Goal: Transaction & Acquisition: Purchase product/service

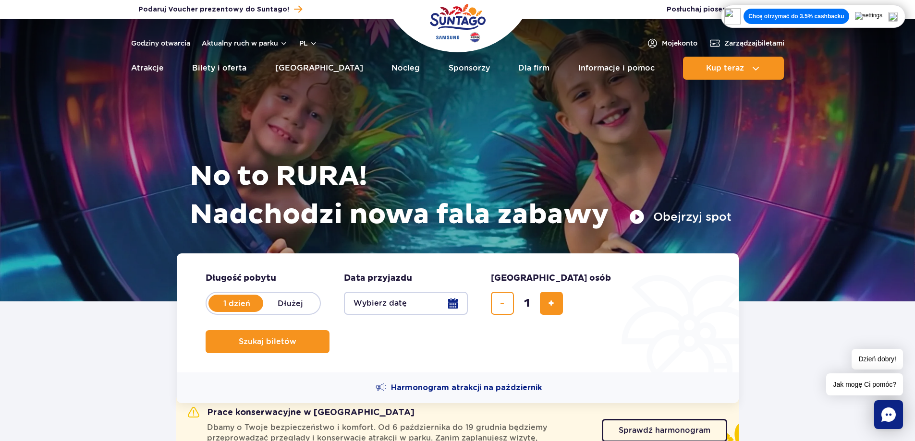
click at [398, 308] on button "Wybierz datę" at bounding box center [406, 303] width 124 height 23
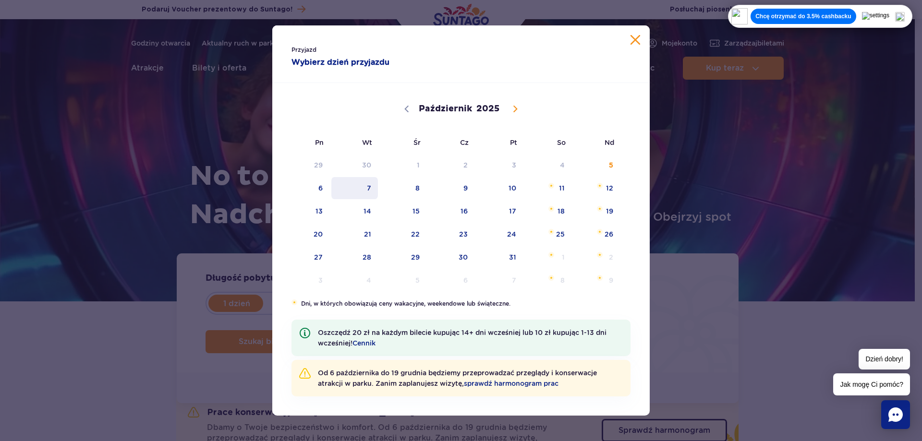
click at [371, 195] on span "7" at bounding box center [354, 188] width 48 height 22
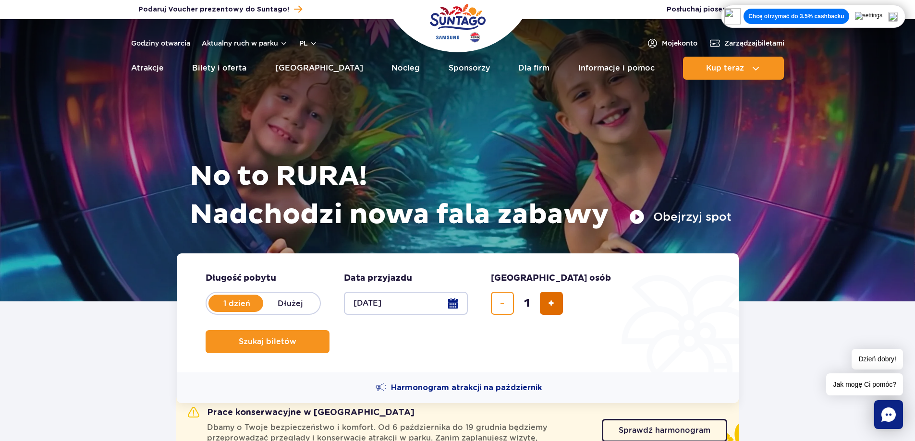
click at [546, 310] on button "dodaj bilet" at bounding box center [551, 303] width 23 height 23
type input "2"
click at [329, 330] on button "Szukaj biletów" at bounding box center [267, 341] width 124 height 23
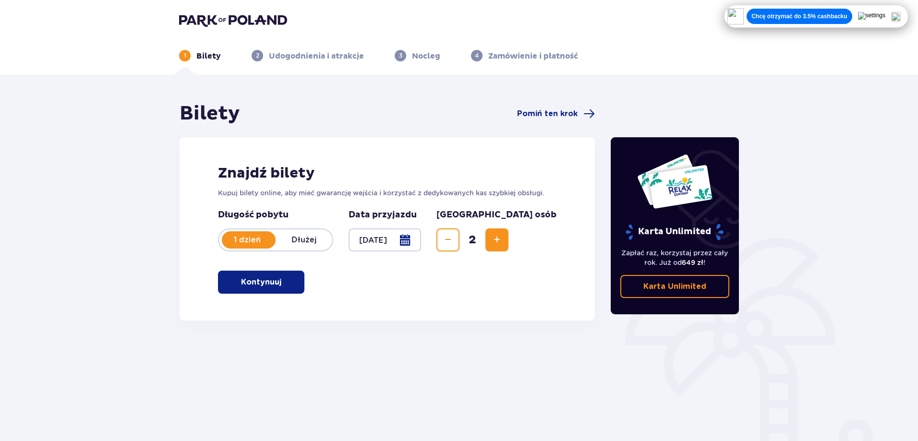
click at [235, 289] on button "Kontynuuj" at bounding box center [261, 282] width 86 height 23
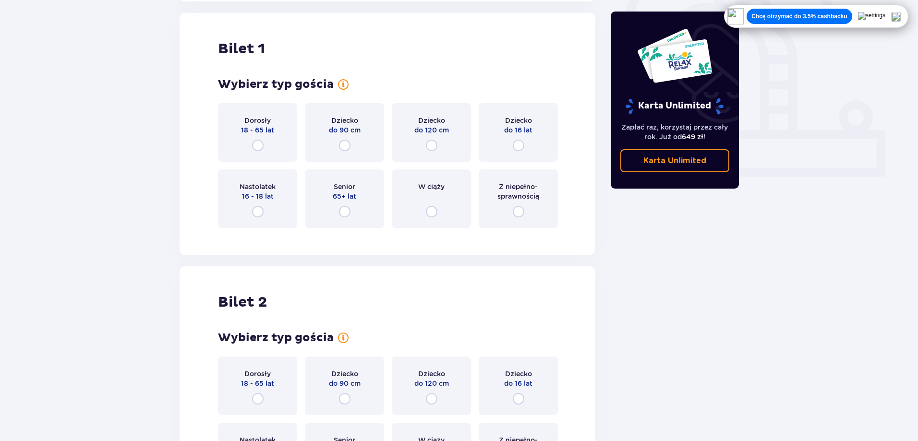
scroll to position [321, 0]
click at [260, 146] on input "radio" at bounding box center [258, 144] width 12 height 12
radio input "true"
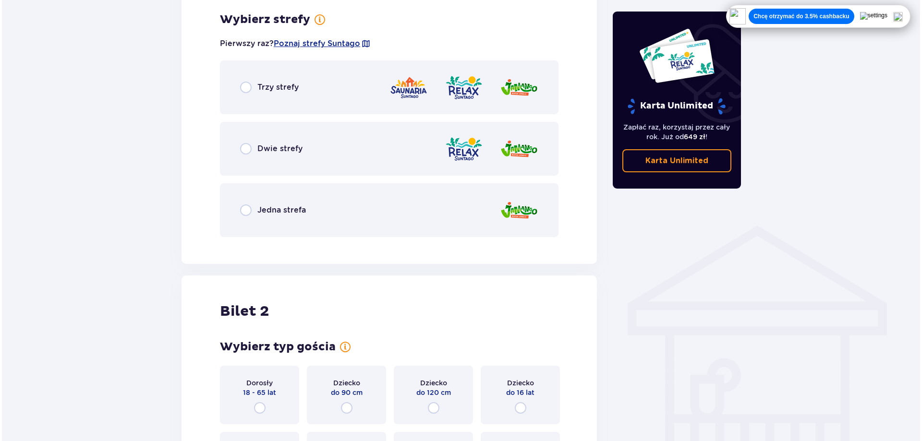
scroll to position [555, 0]
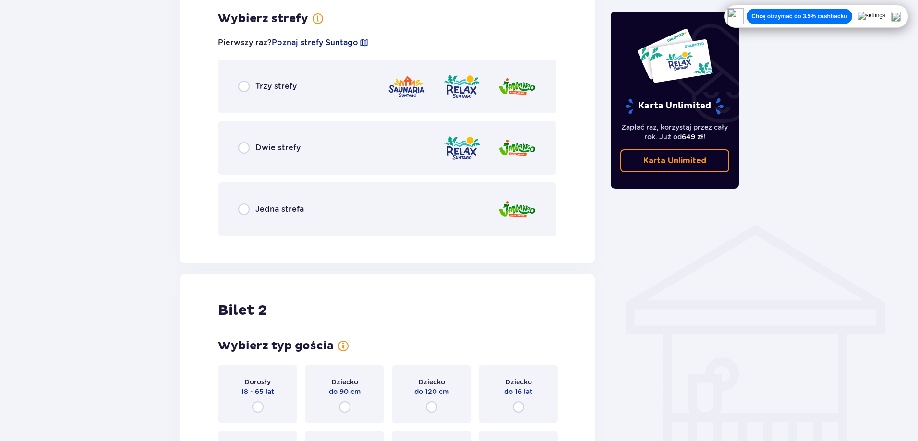
click at [308, 42] on span "Poznaj strefy Suntago" at bounding box center [315, 42] width 86 height 11
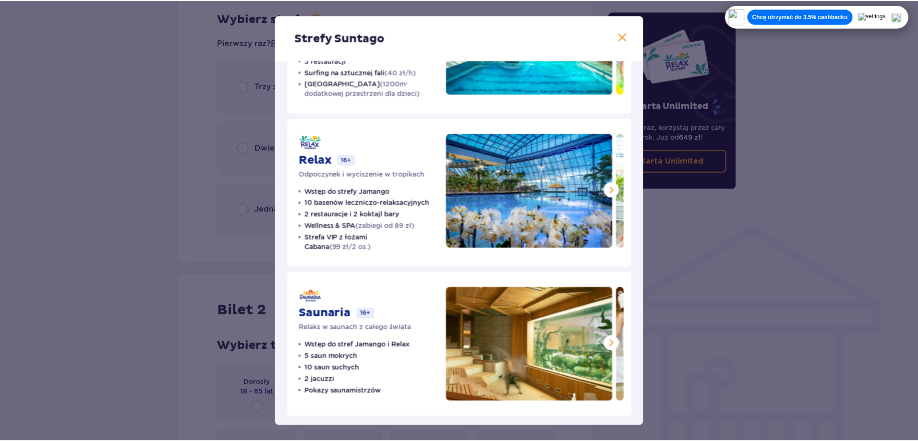
scroll to position [111, 0]
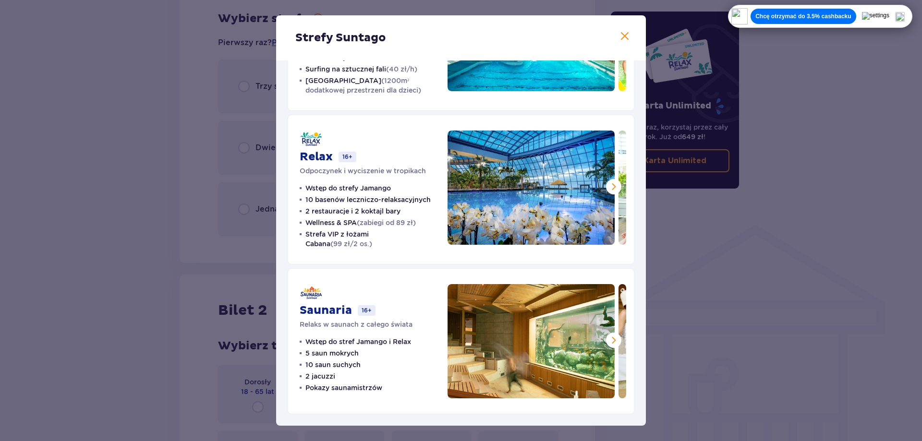
click at [613, 339] on span at bounding box center [614, 341] width 12 height 12
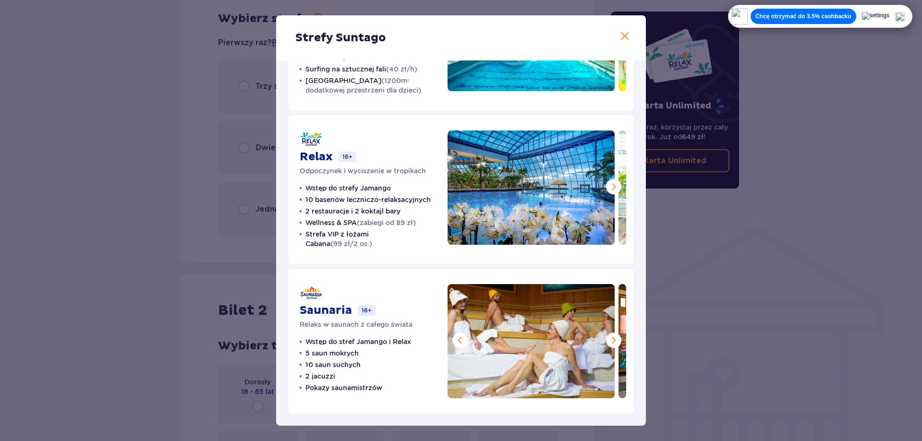
click at [611, 343] on span at bounding box center [614, 341] width 12 height 12
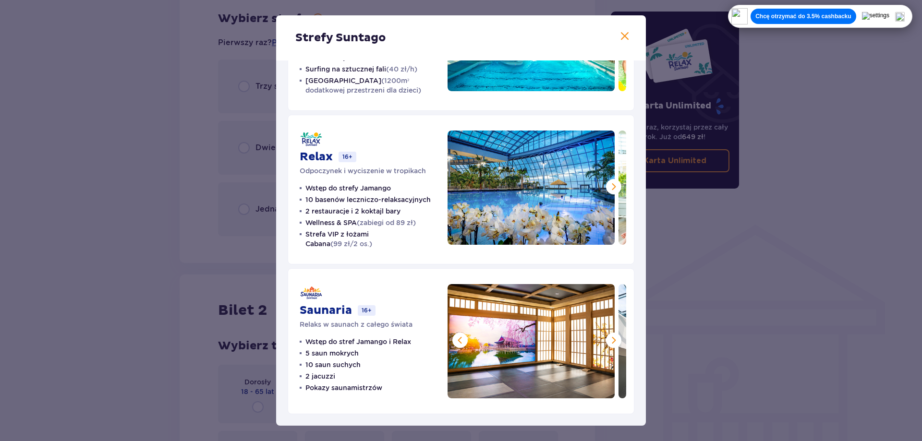
click at [611, 343] on span at bounding box center [614, 341] width 12 height 12
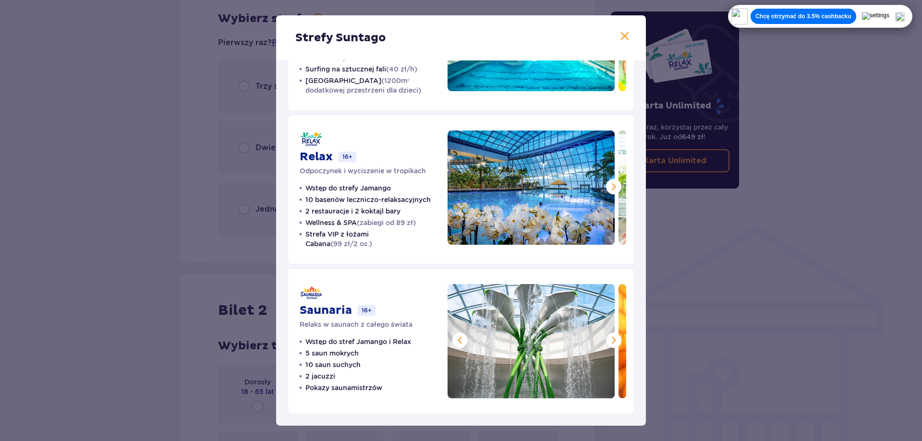
click at [612, 343] on span at bounding box center [614, 341] width 12 height 12
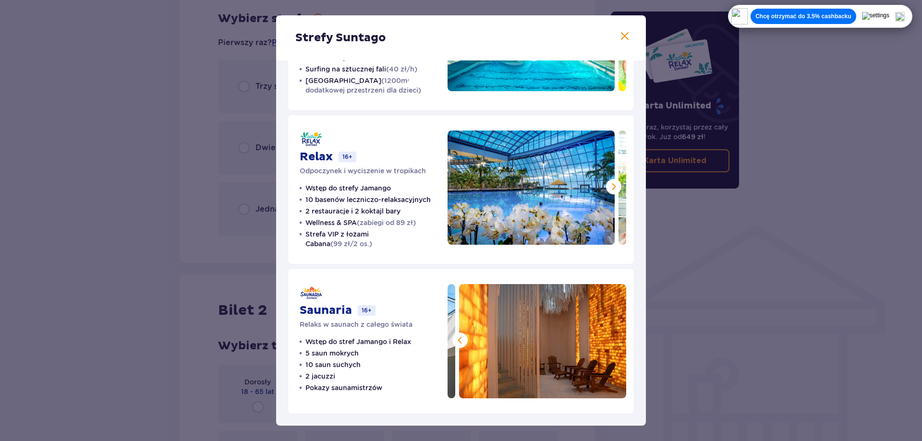
click at [612, 343] on img at bounding box center [542, 341] width 167 height 114
click at [619, 33] on span at bounding box center [625, 37] width 12 height 12
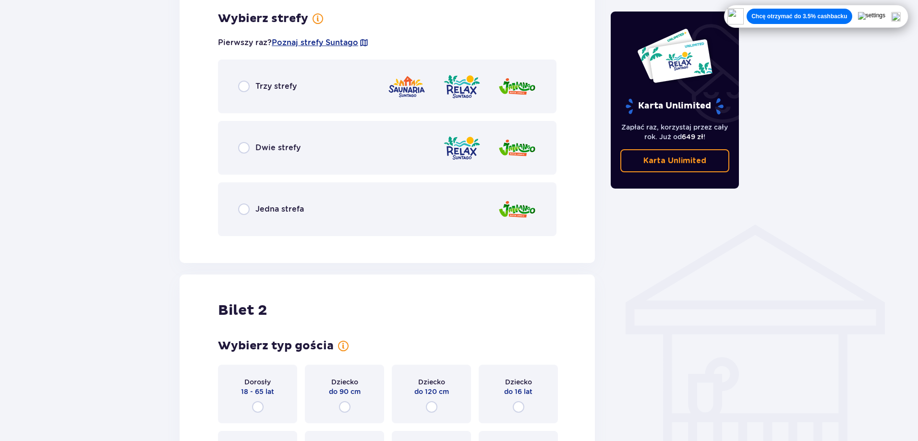
click at [242, 149] on input "radio" at bounding box center [244, 148] width 12 height 12
radio input "true"
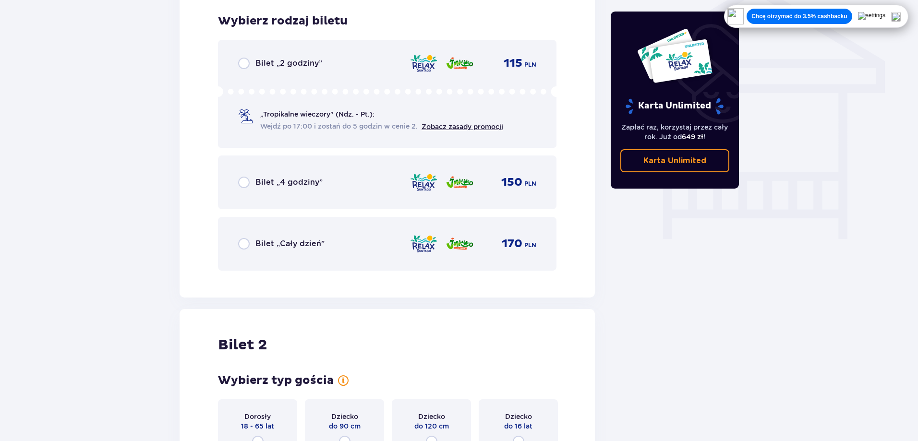
scroll to position [799, 0]
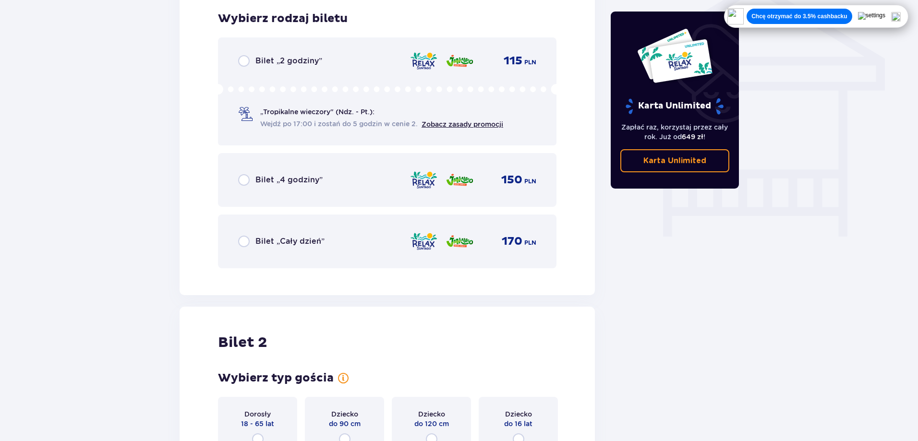
click at [245, 242] on input "radio" at bounding box center [244, 242] width 12 height 12
radio input "true"
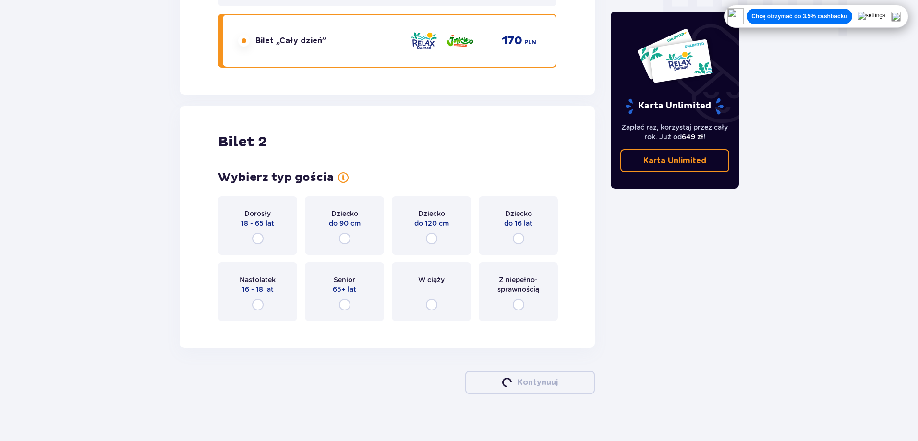
scroll to position [1010, 0]
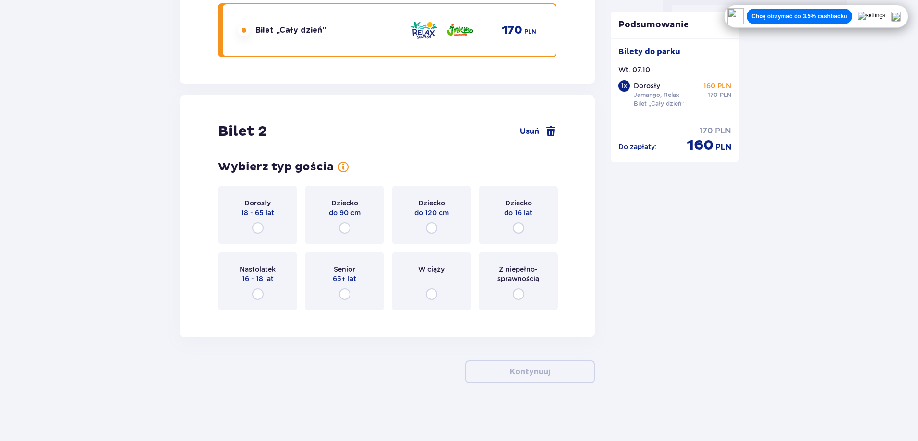
click at [255, 230] on input "radio" at bounding box center [258, 228] width 12 height 12
radio input "true"
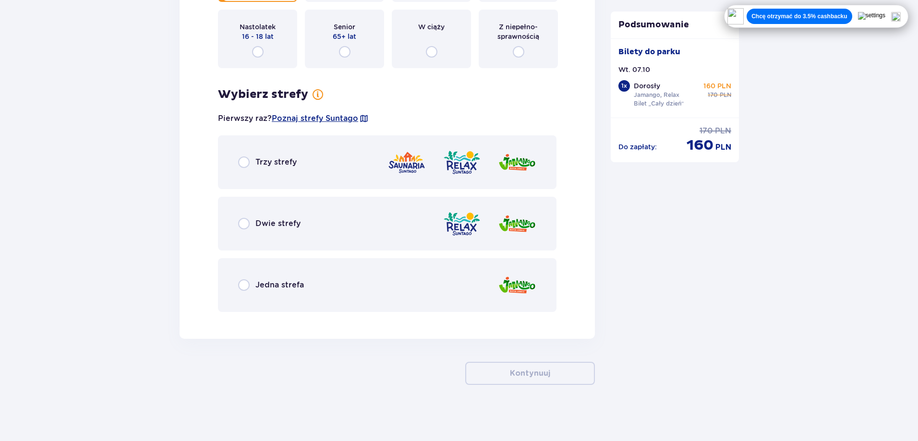
scroll to position [1254, 0]
click at [242, 162] on input "radio" at bounding box center [244, 161] width 12 height 12
radio input "true"
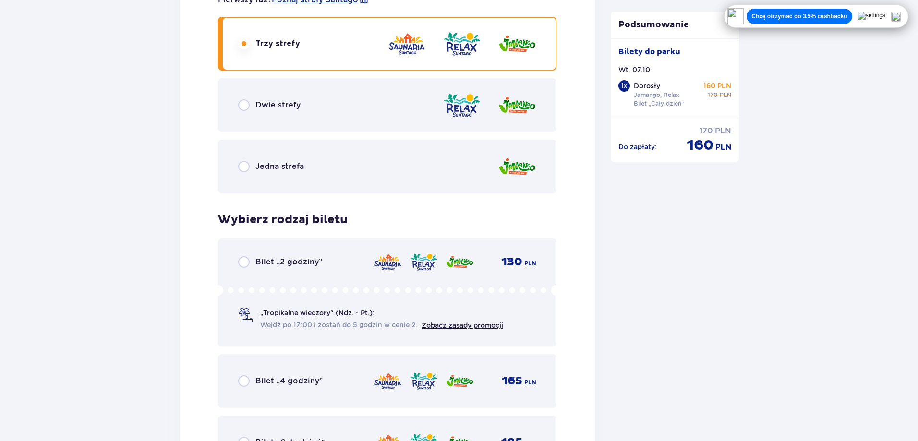
scroll to position [1434, 0]
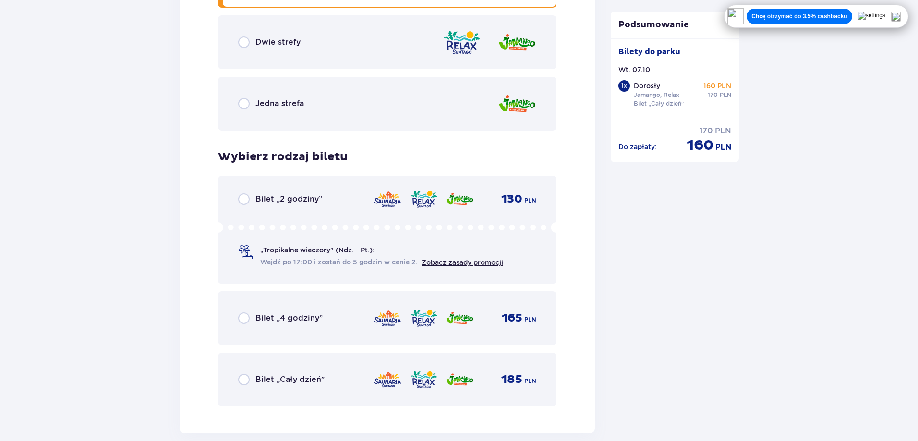
click at [442, 266] on span "Zobacz zasady promocji" at bounding box center [463, 263] width 82 height 10
click at [456, 263] on link "Zobacz zasady promocji" at bounding box center [463, 263] width 82 height 8
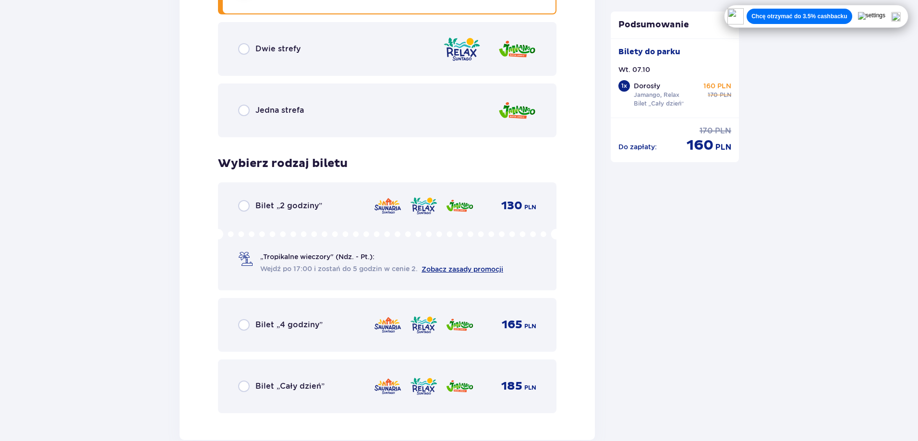
scroll to position [1530, 0]
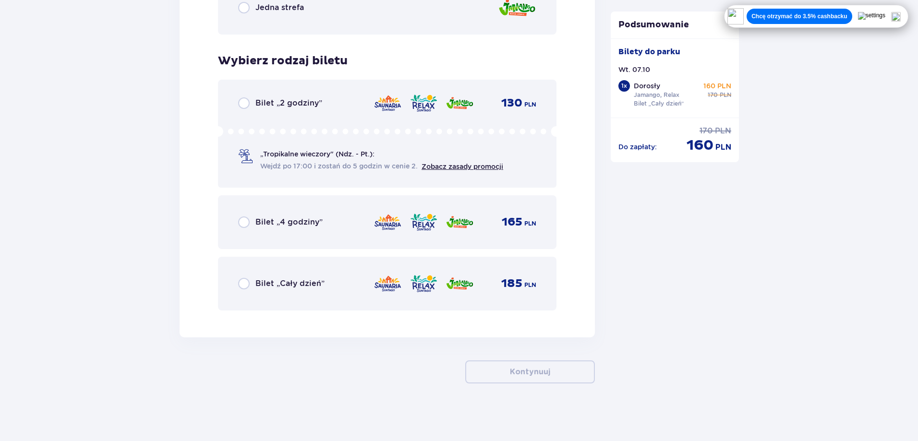
click at [901, 20] on img at bounding box center [896, 17] width 10 height 10
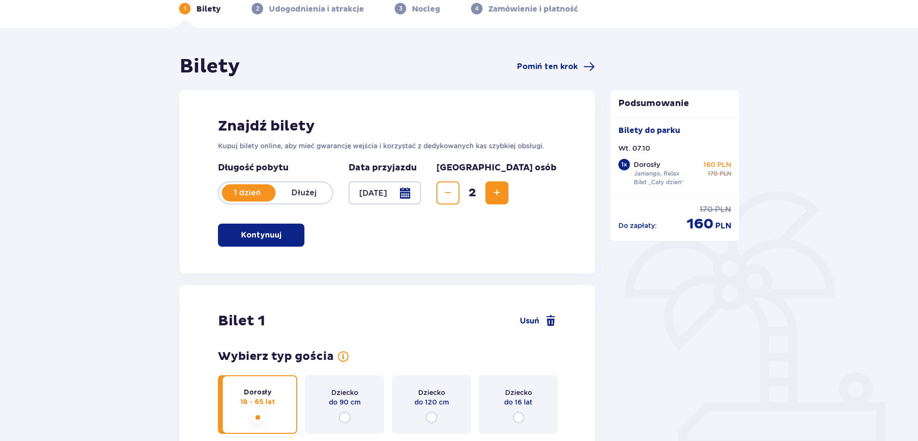
scroll to position [42, 0]
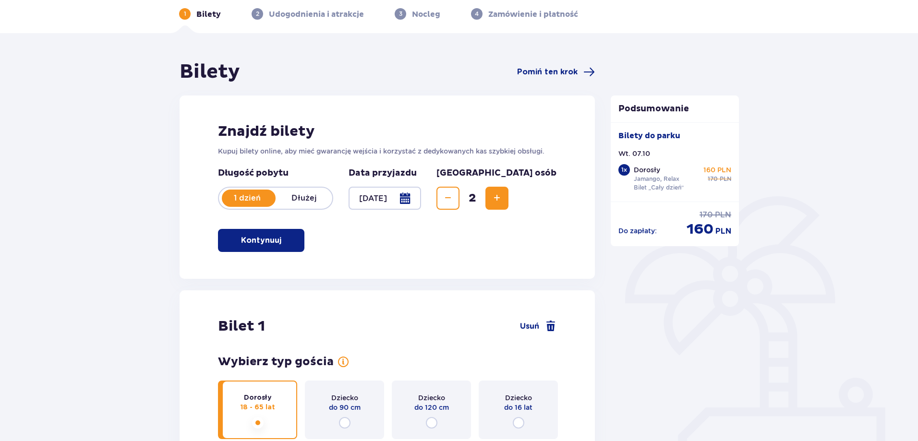
click at [382, 202] on div at bounding box center [385, 198] width 72 height 23
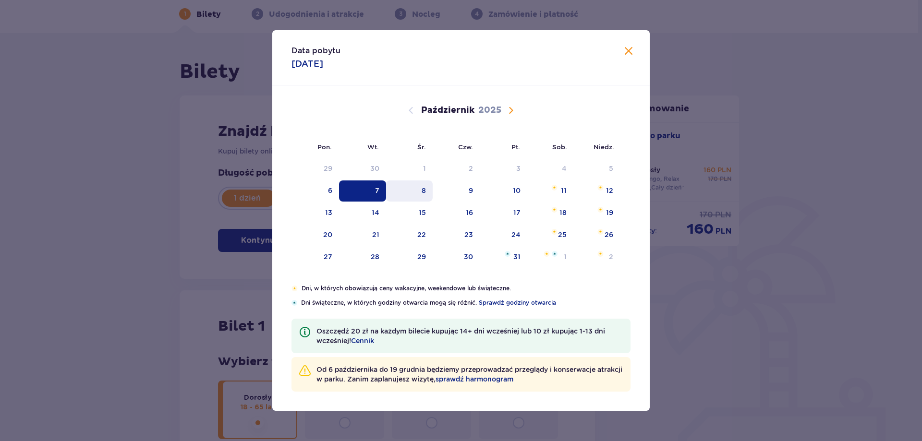
click at [428, 198] on div "8" at bounding box center [409, 191] width 47 height 21
type input "08.10.25"
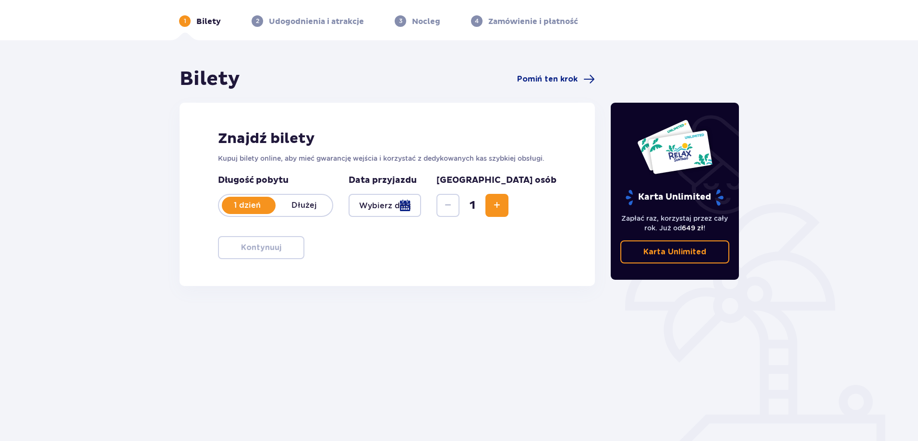
scroll to position [42, 0]
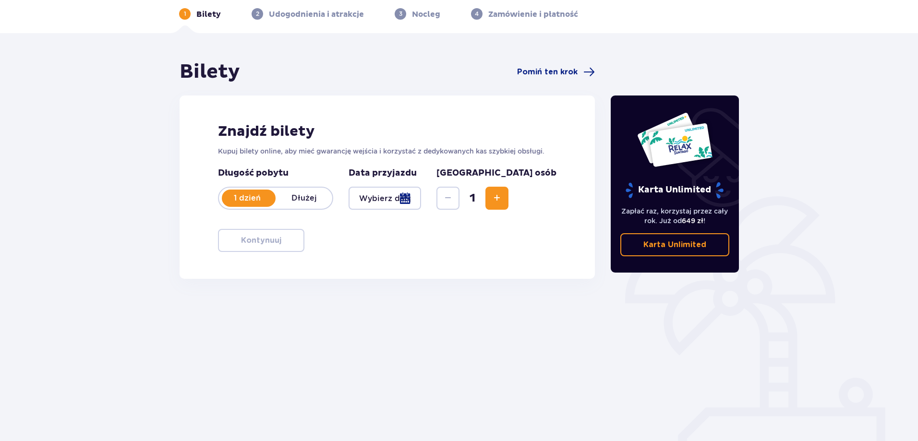
click at [418, 202] on div at bounding box center [385, 198] width 72 height 23
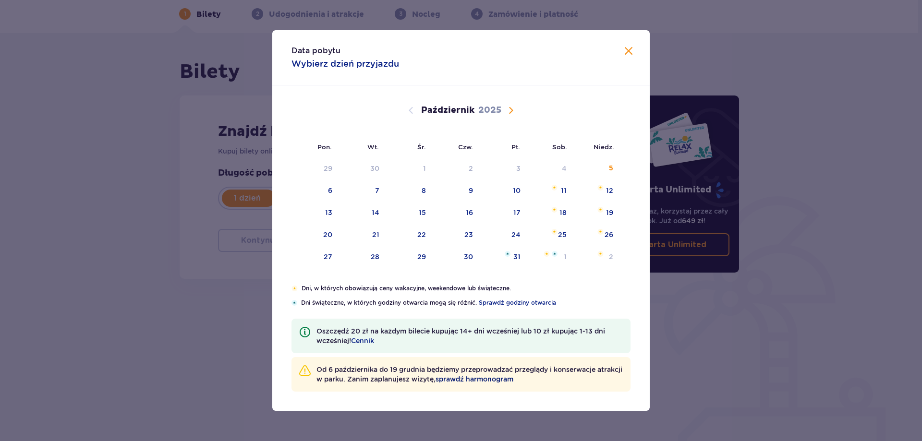
click at [498, 381] on span "sprawdź harmonogram" at bounding box center [474, 379] width 78 height 10
click at [377, 238] on div "21" at bounding box center [375, 235] width 7 height 10
type input "21.10.25"
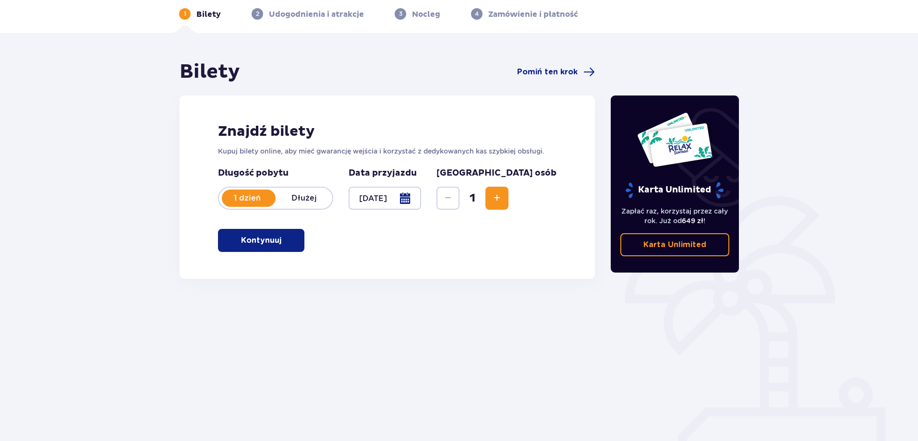
click at [503, 198] on span "Zwiększ" at bounding box center [497, 199] width 12 height 12
click at [235, 235] on button "Kontynuuj" at bounding box center [261, 240] width 86 height 23
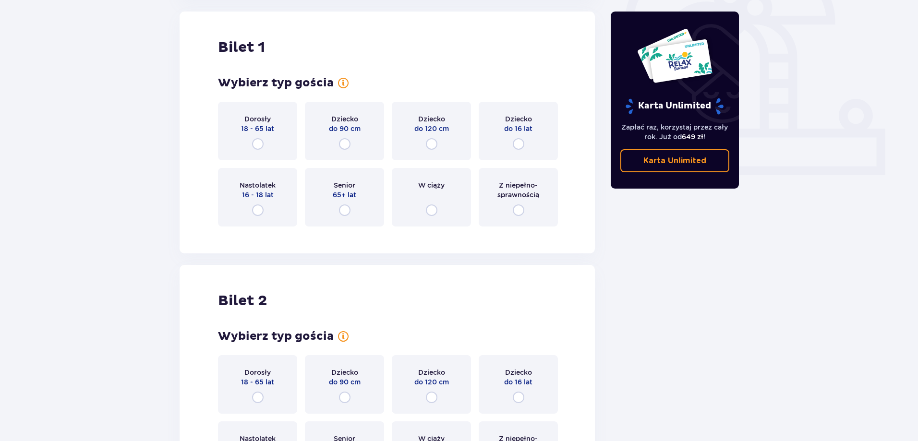
click at [257, 145] on input "radio" at bounding box center [258, 144] width 12 height 12
radio input "true"
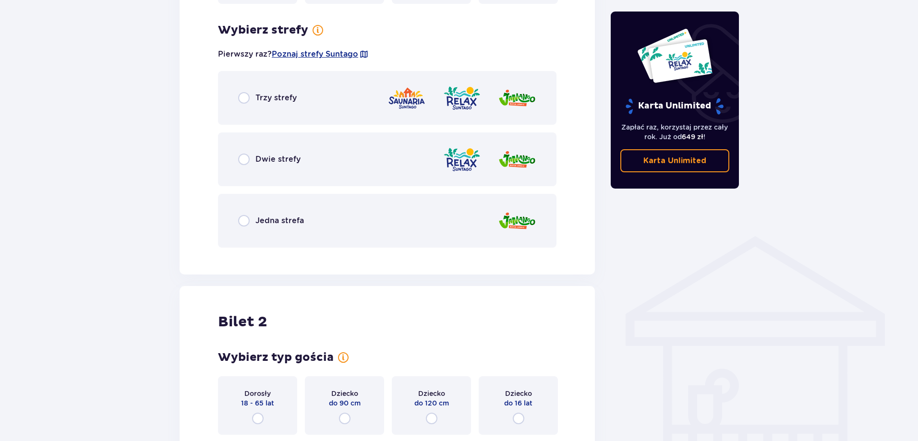
scroll to position [555, 0]
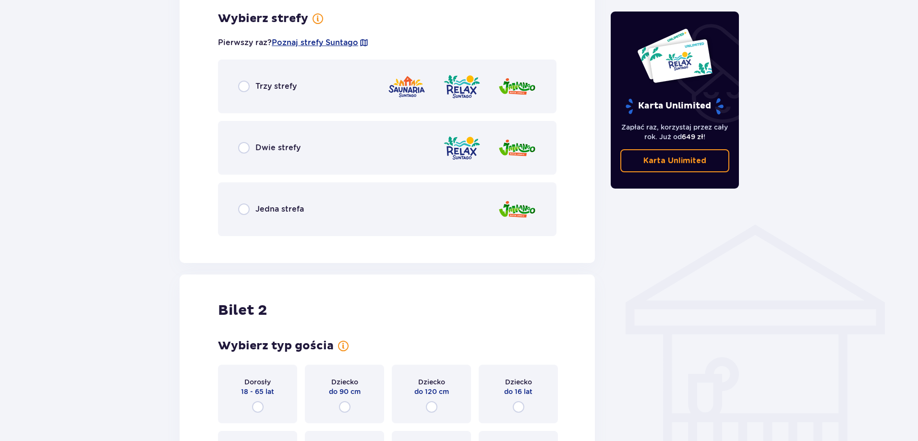
click at [244, 85] on input "radio" at bounding box center [244, 87] width 12 height 12
radio input "true"
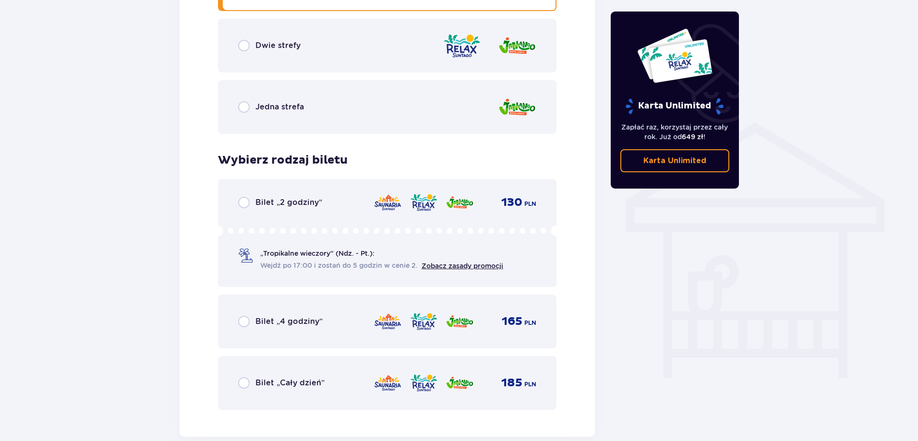
scroll to position [655, 0]
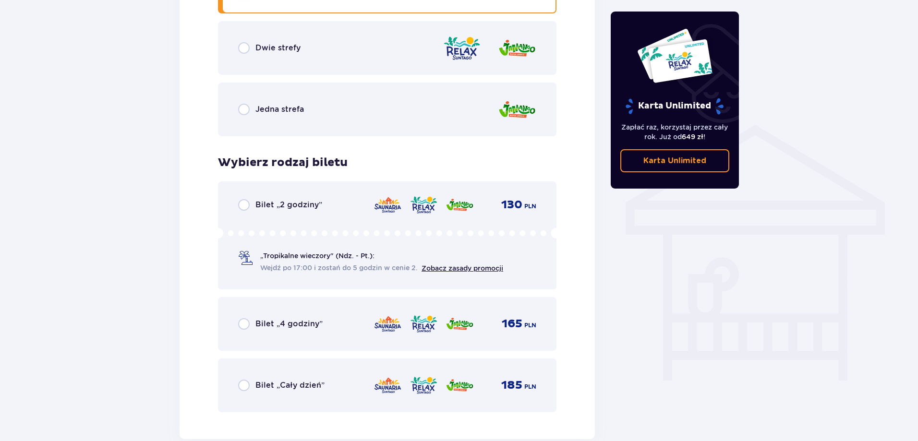
click at [245, 51] on input "radio" at bounding box center [244, 48] width 12 height 12
radio input "true"
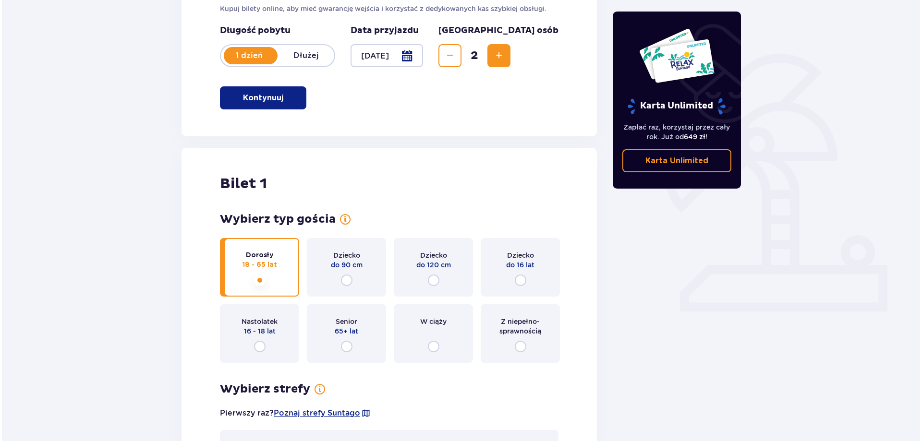
scroll to position [127, 0]
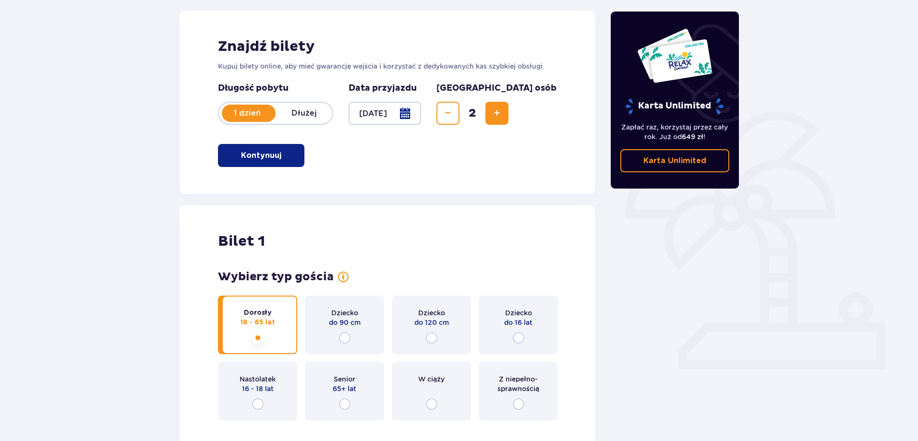
click at [395, 114] on div at bounding box center [385, 113] width 72 height 23
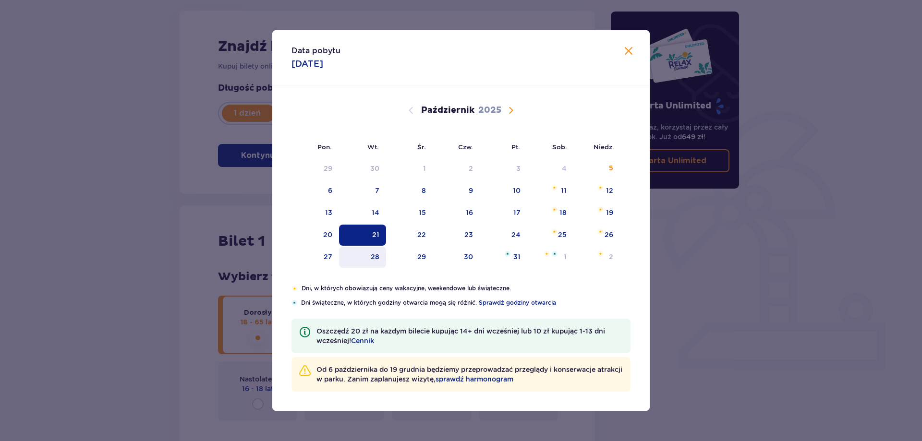
click at [380, 259] on div "28" at bounding box center [363, 257] width 48 height 21
type input "28.10.25"
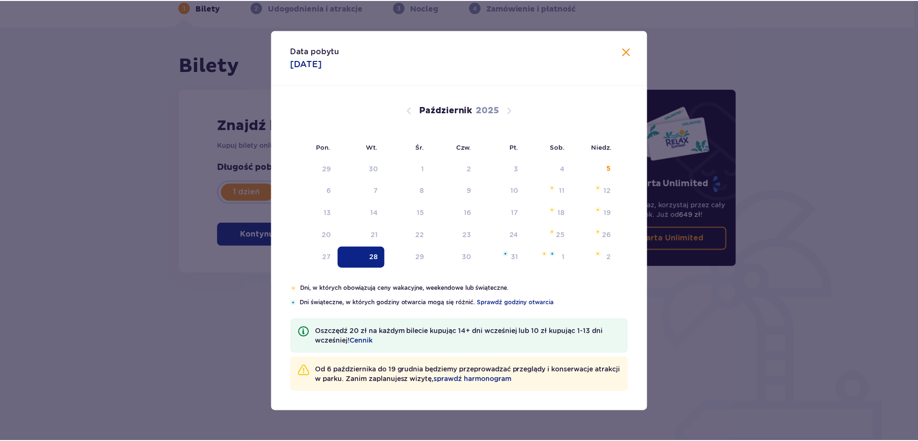
scroll to position [48, 0]
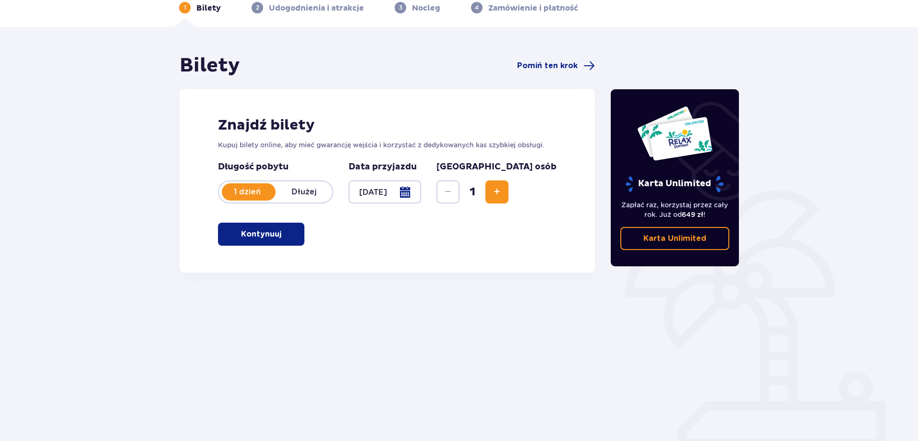
click at [161, 217] on div "Bilety Pomiń ten krok Znajdź bilety Kupuj bilety online, aby mieć gwarancję wej…" at bounding box center [459, 234] width 918 height 414
click at [508, 199] on button "Zwiększ" at bounding box center [496, 192] width 23 height 23
click at [292, 233] on button "Kontynuuj" at bounding box center [261, 234] width 86 height 23
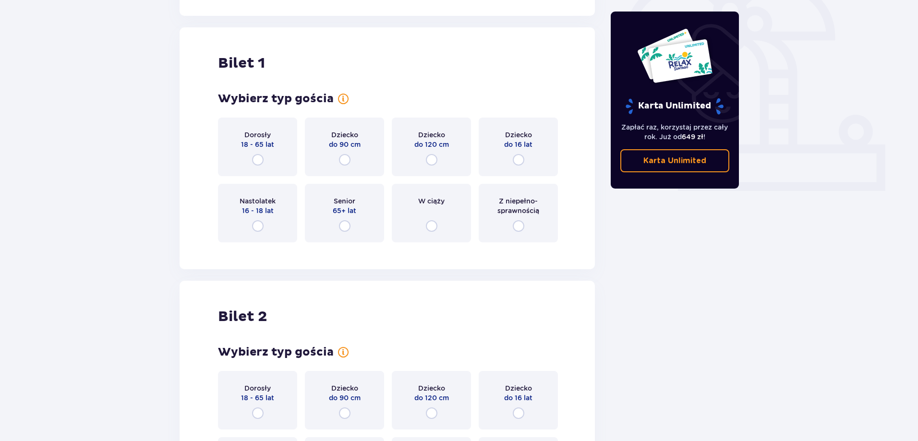
scroll to position [321, 0]
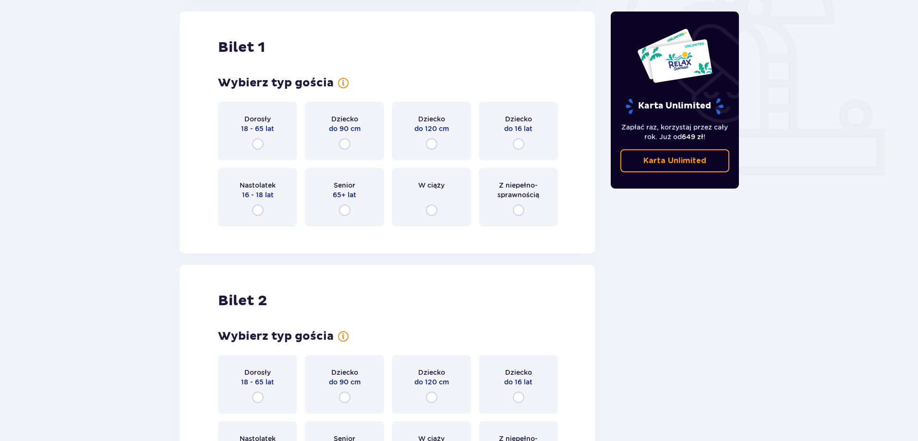
click at [254, 144] on input "radio" at bounding box center [258, 144] width 12 height 12
radio input "true"
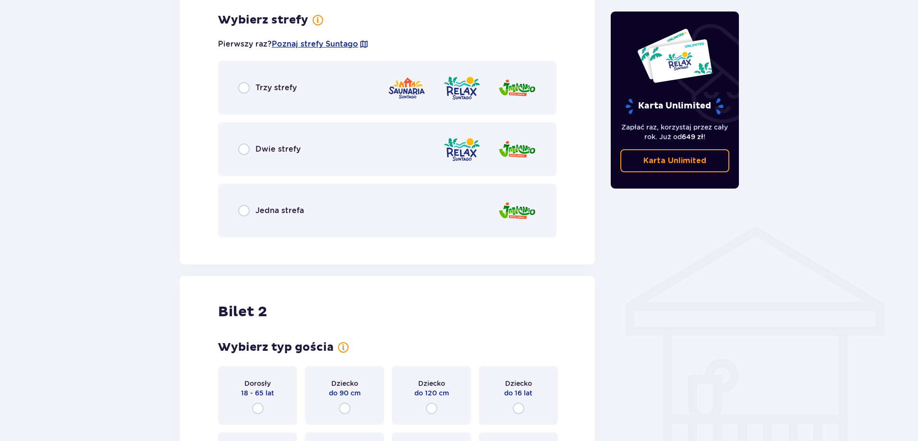
scroll to position [555, 0]
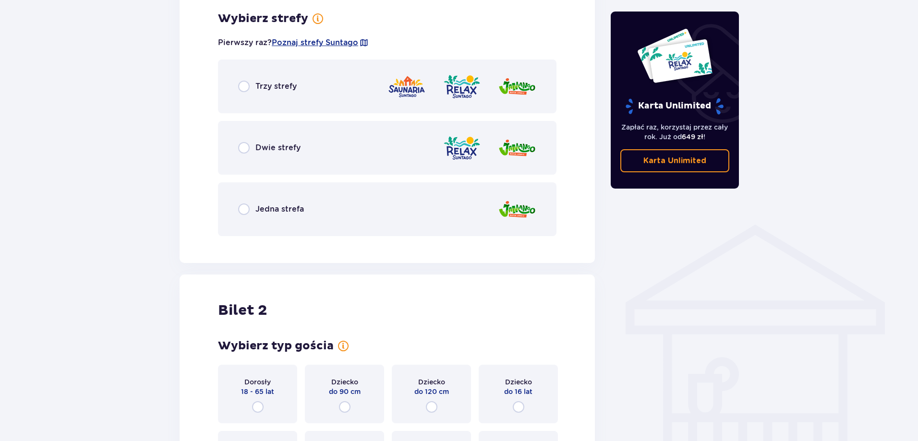
click at [247, 148] on input "radio" at bounding box center [244, 148] width 12 height 12
radio input "true"
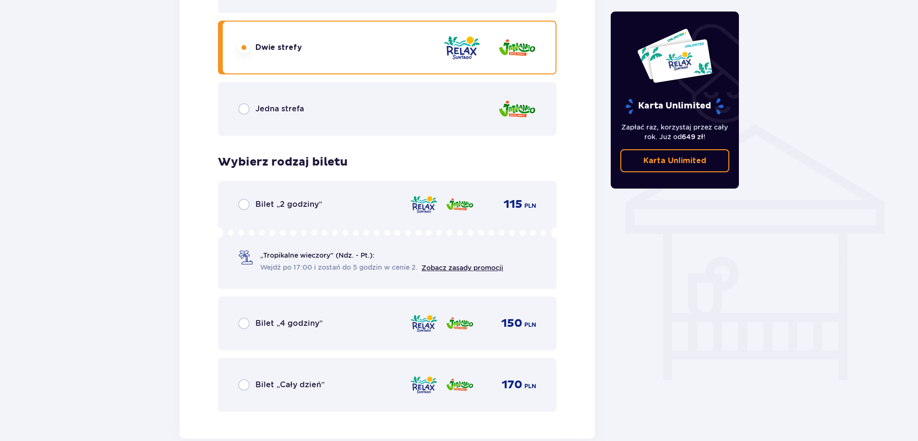
scroll to position [607, 0]
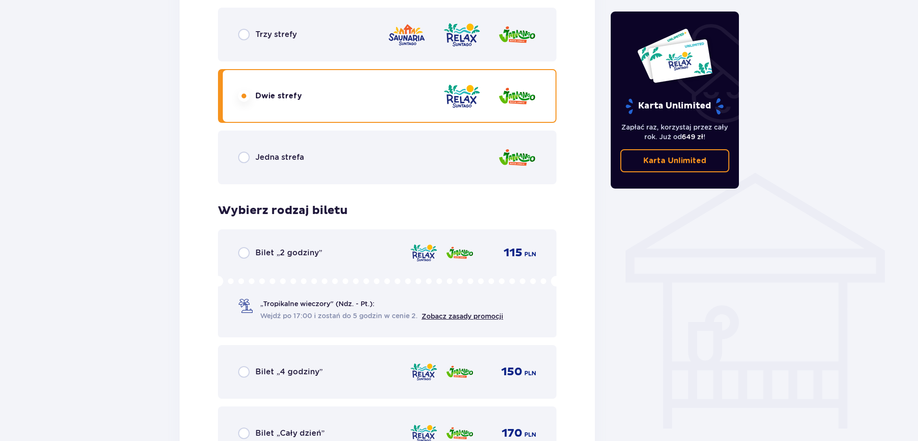
click at [669, 163] on p "Karta Unlimited" at bounding box center [674, 161] width 63 height 11
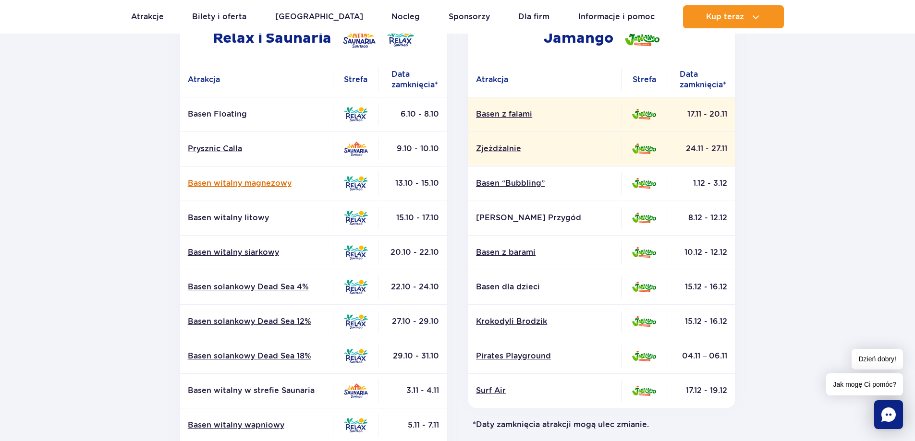
scroll to position [192, 0]
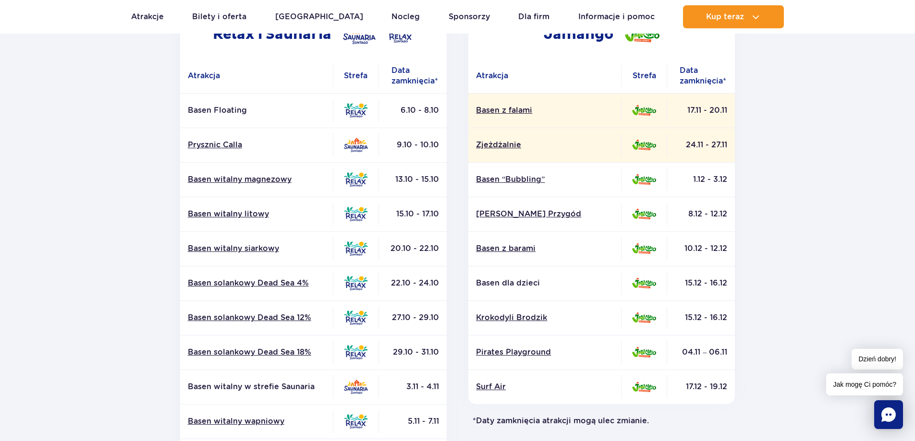
click at [79, 338] on section "Powrót do strony głównej Harmonogram prac konserwacyjnych 2025 Relax i Saunaria…" at bounding box center [457, 256] width 915 height 688
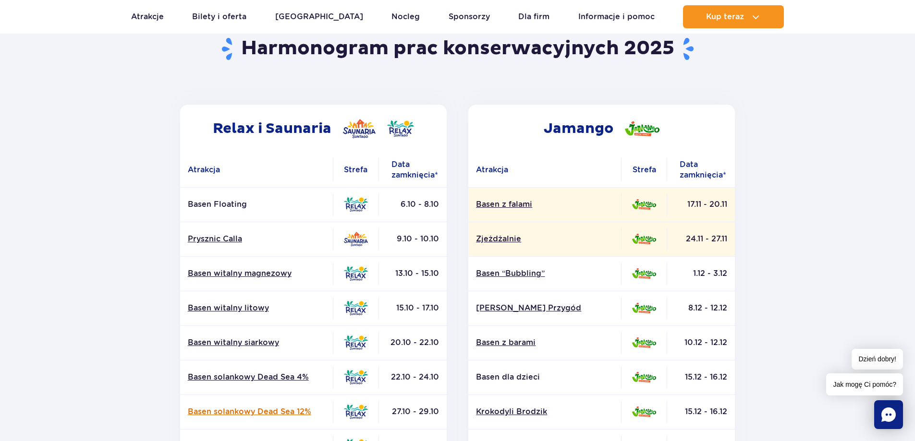
scroll to position [96, 0]
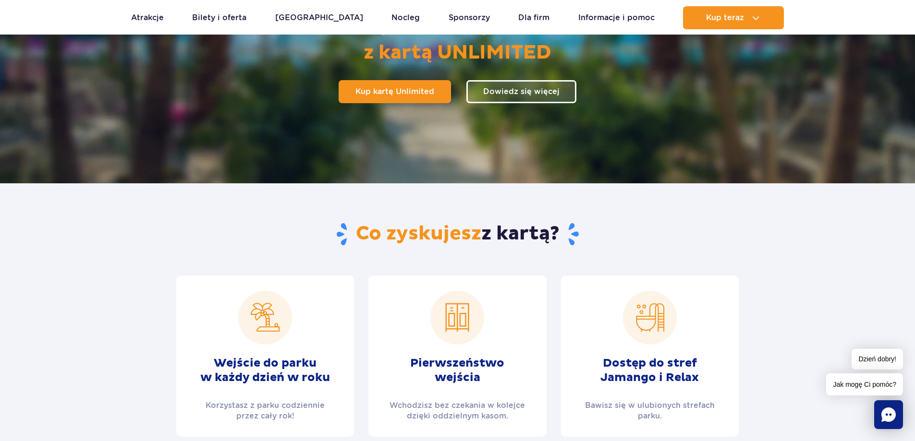
scroll to position [144, 0]
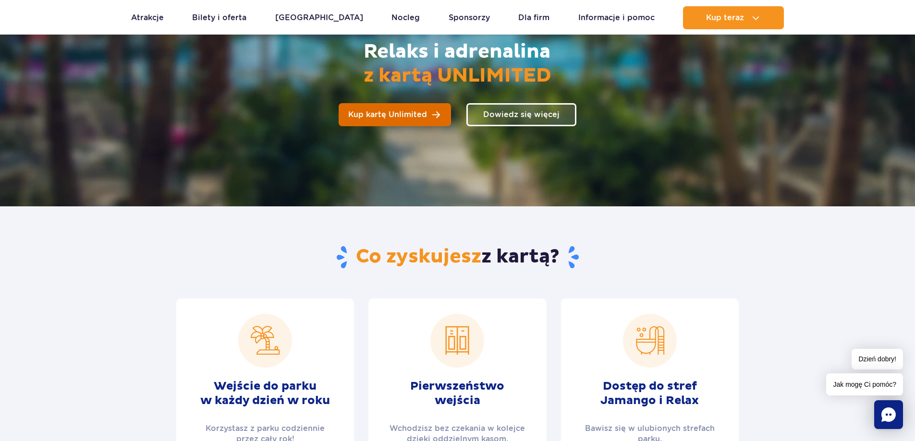
click at [372, 111] on span "Kup kartę Unlimited" at bounding box center [387, 115] width 79 height 8
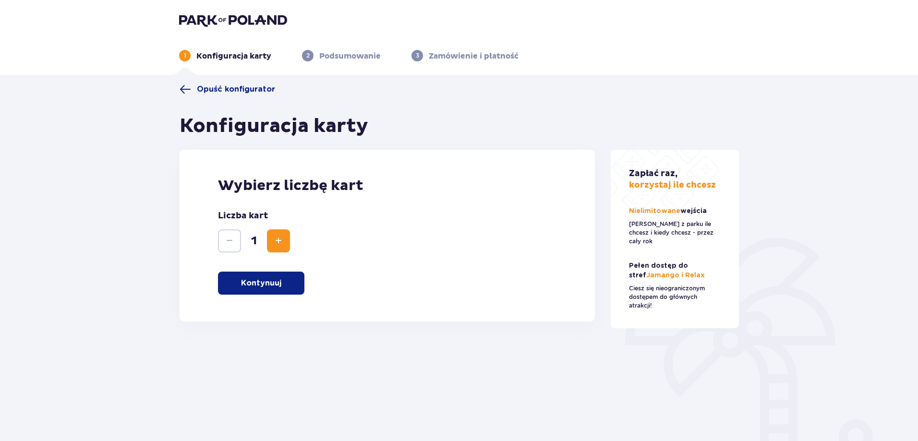
click at [279, 287] on button "Kontynuuj" at bounding box center [261, 283] width 86 height 23
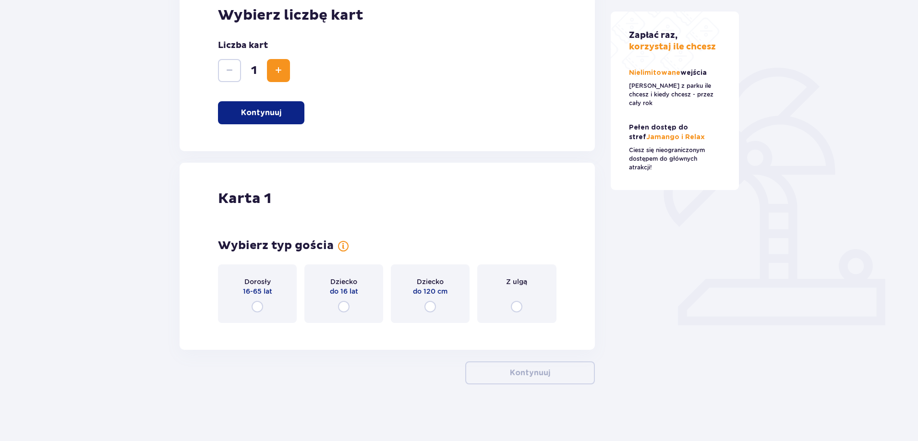
scroll to position [171, 0]
click at [255, 301] on input "radio" at bounding box center [258, 306] width 12 height 12
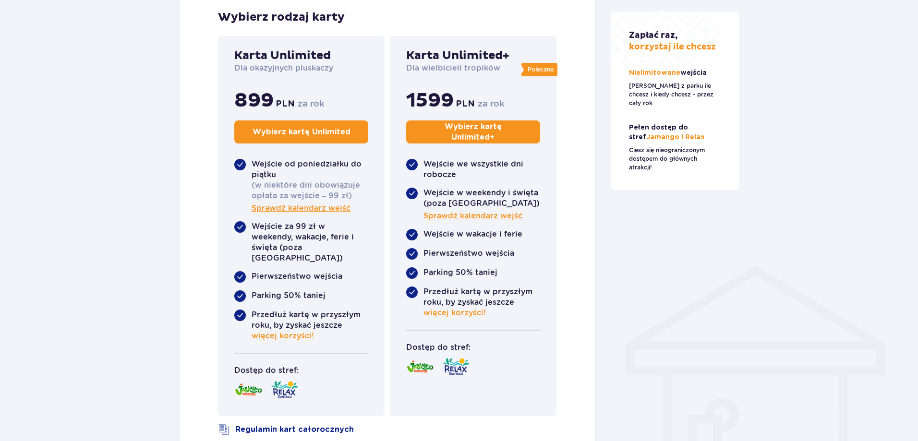
scroll to position [473, 0]
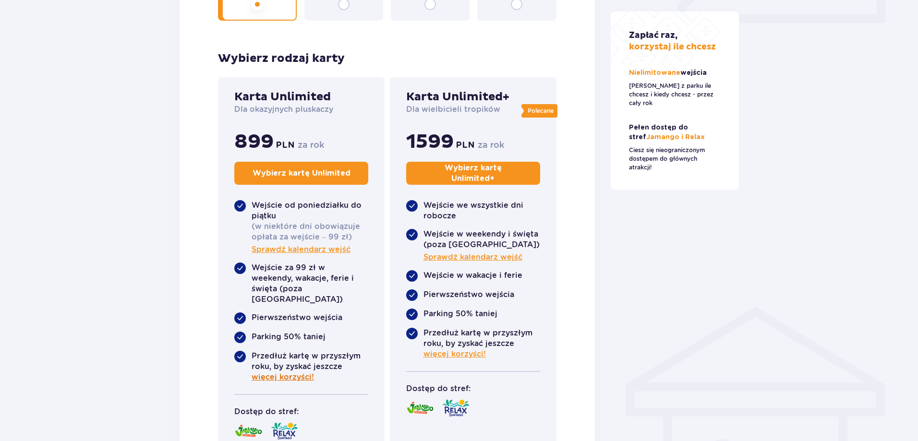
click at [287, 372] on span "więcej korzyści!" at bounding box center [283, 377] width 62 height 11
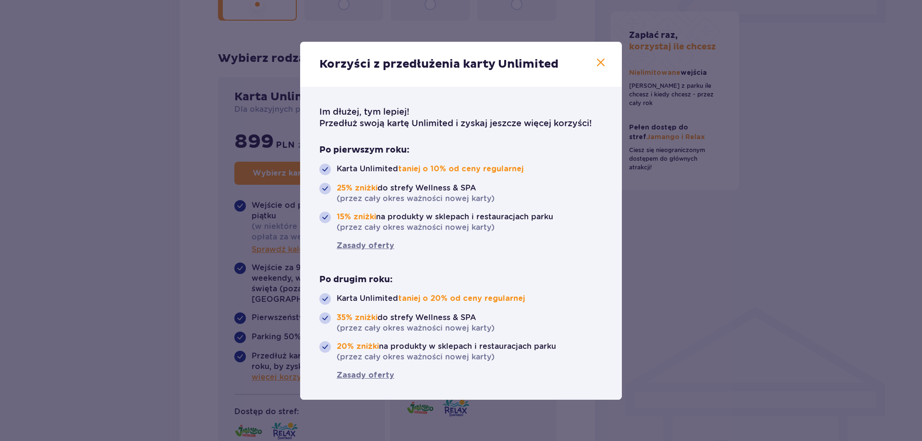
click at [602, 60] on span at bounding box center [601, 63] width 12 height 12
